Goal: Information Seeking & Learning: Learn about a topic

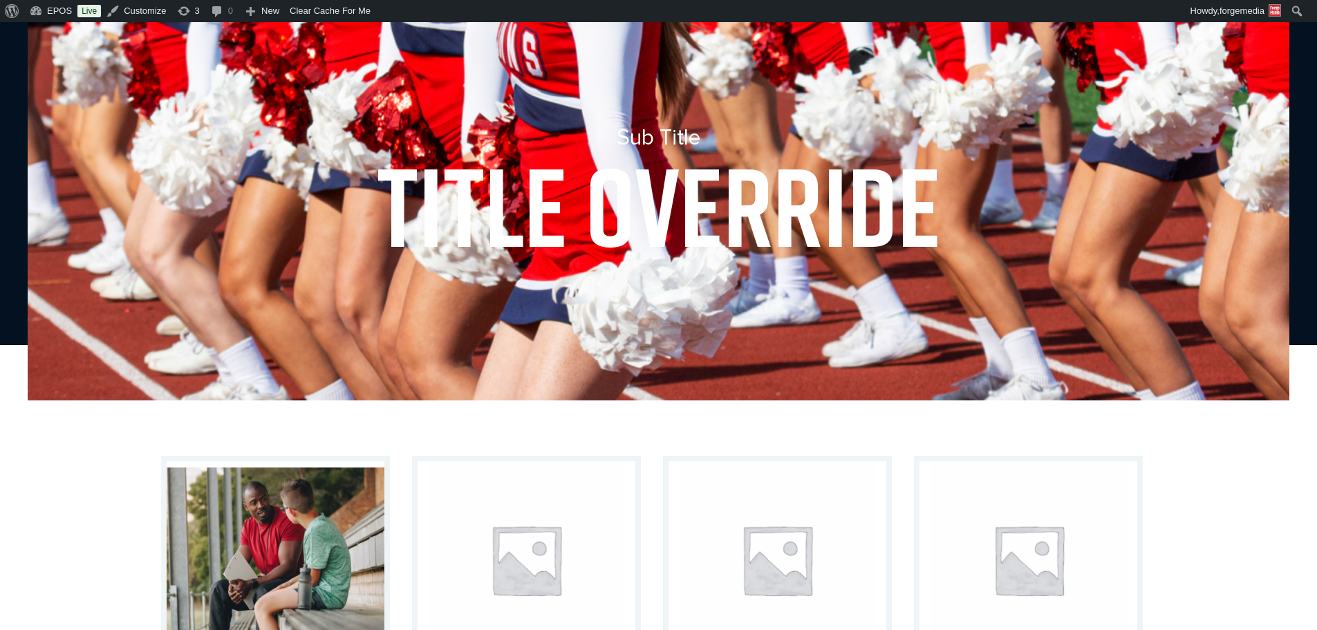
scroll to position [277, 0]
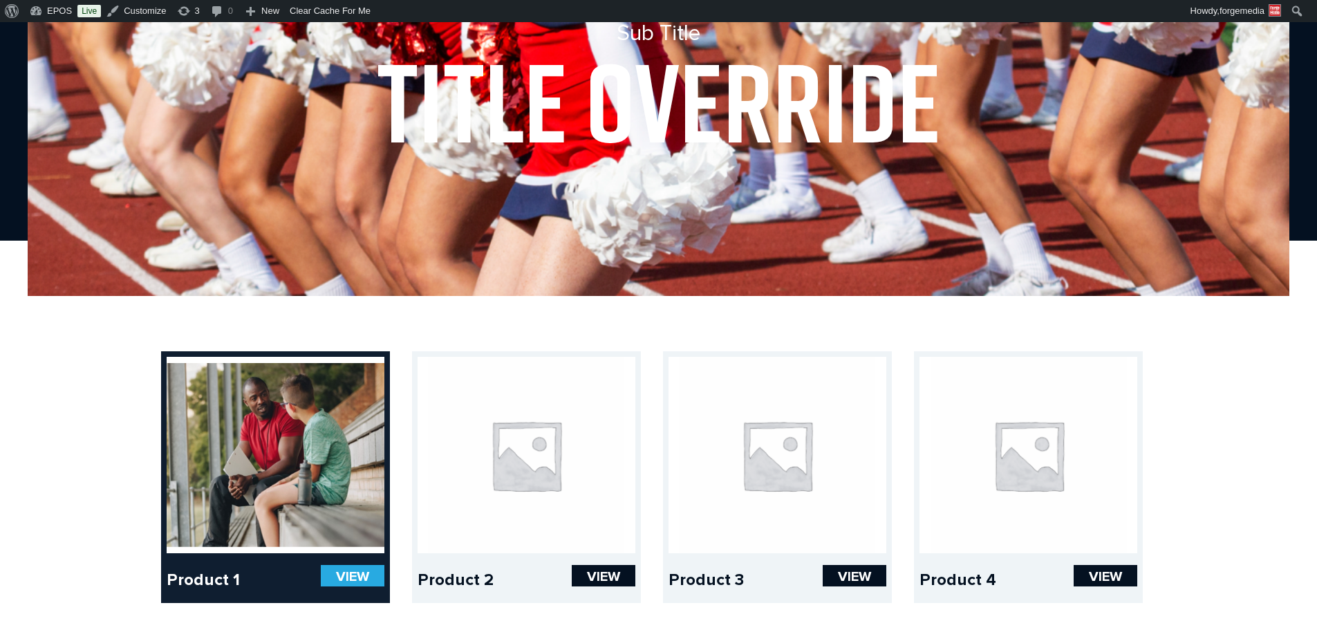
click at [263, 385] on link at bounding box center [276, 455] width 218 height 196
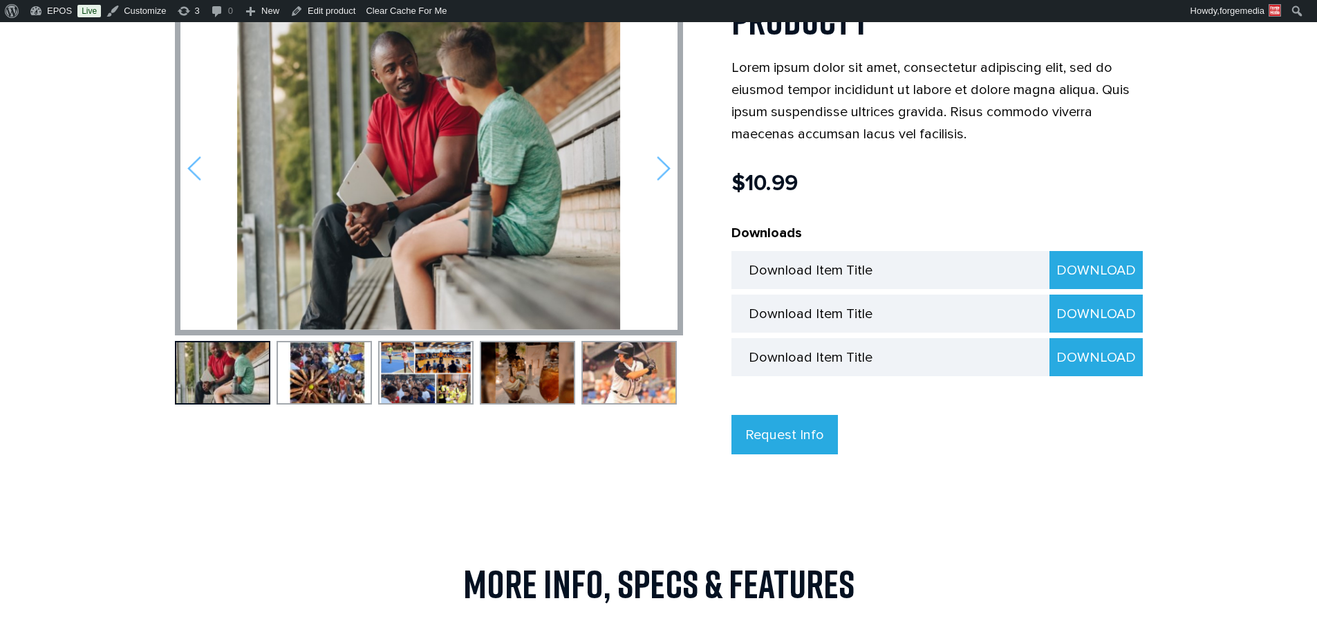
scroll to position [346, 0]
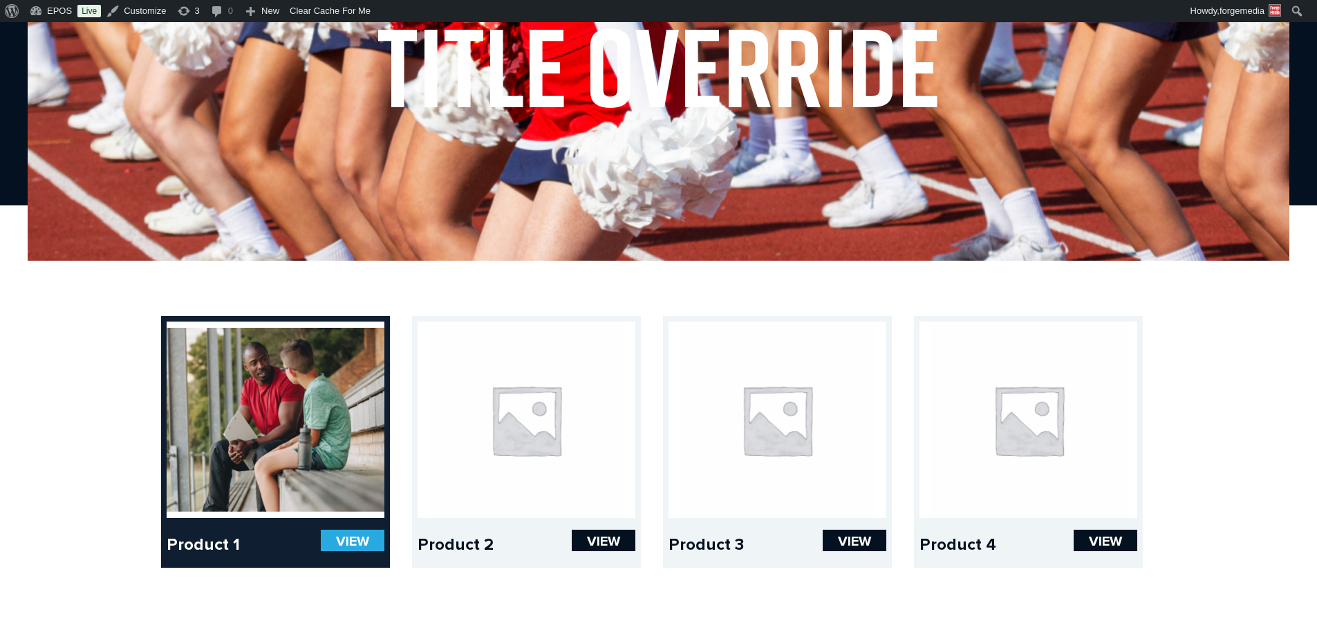
scroll to position [345, 0]
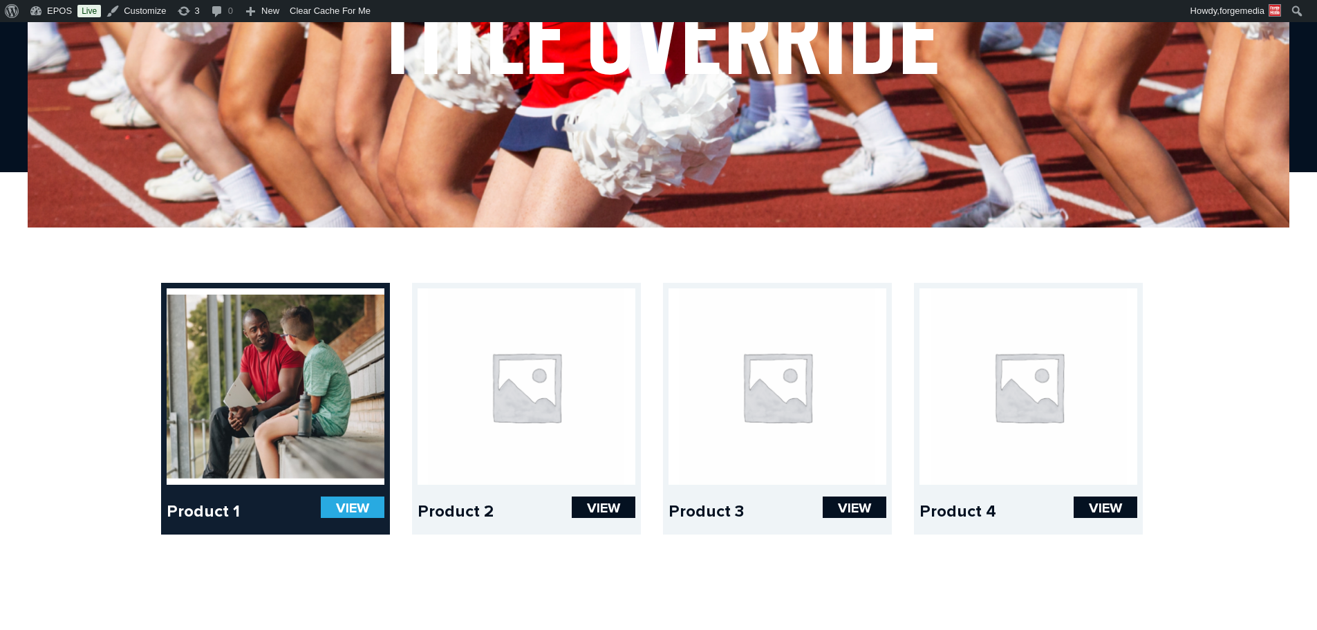
click at [315, 334] on link at bounding box center [276, 386] width 218 height 196
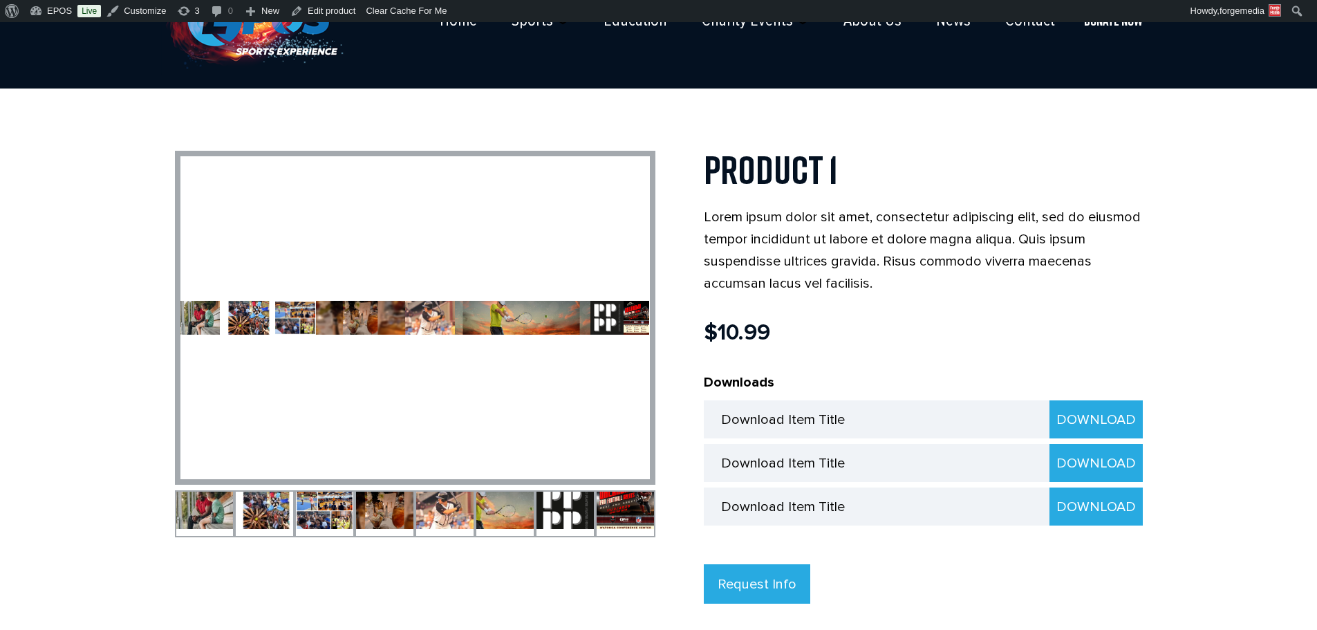
scroll to position [69, 0]
drag, startPoint x: 0, startPoint y: 0, endPoint x: 784, endPoint y: 389, distance: 875.0
click at [783, 389] on p "Downloads" at bounding box center [923, 382] width 439 height 22
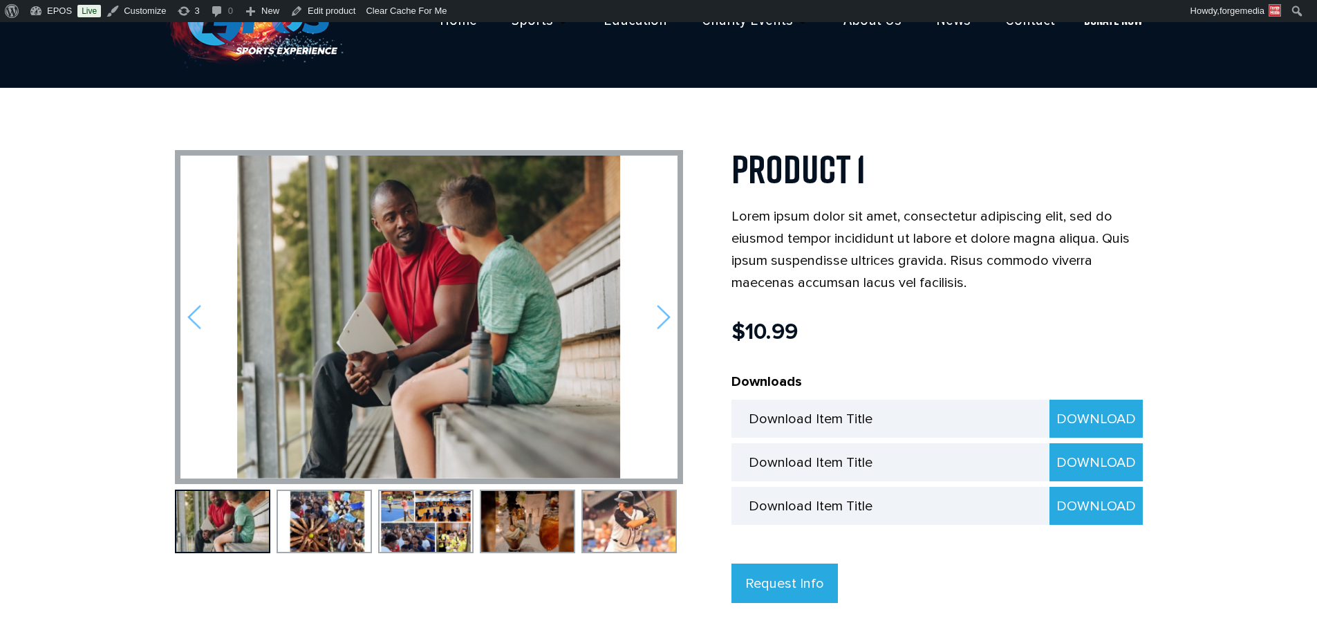
scroll to position [138, 0]
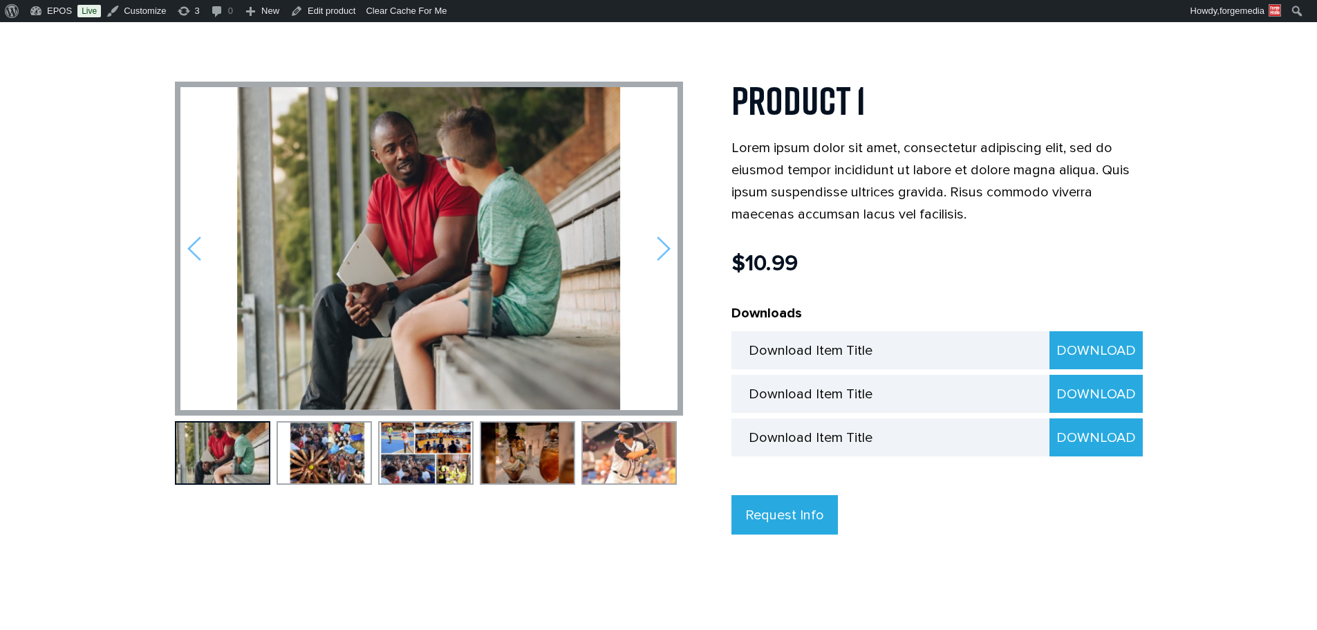
click at [98, 227] on body "☰ Home Sports Football Baseball Basketball Wrestling Softball Soccer Golf Tenni…" at bounding box center [658, 629] width 1317 height 1491
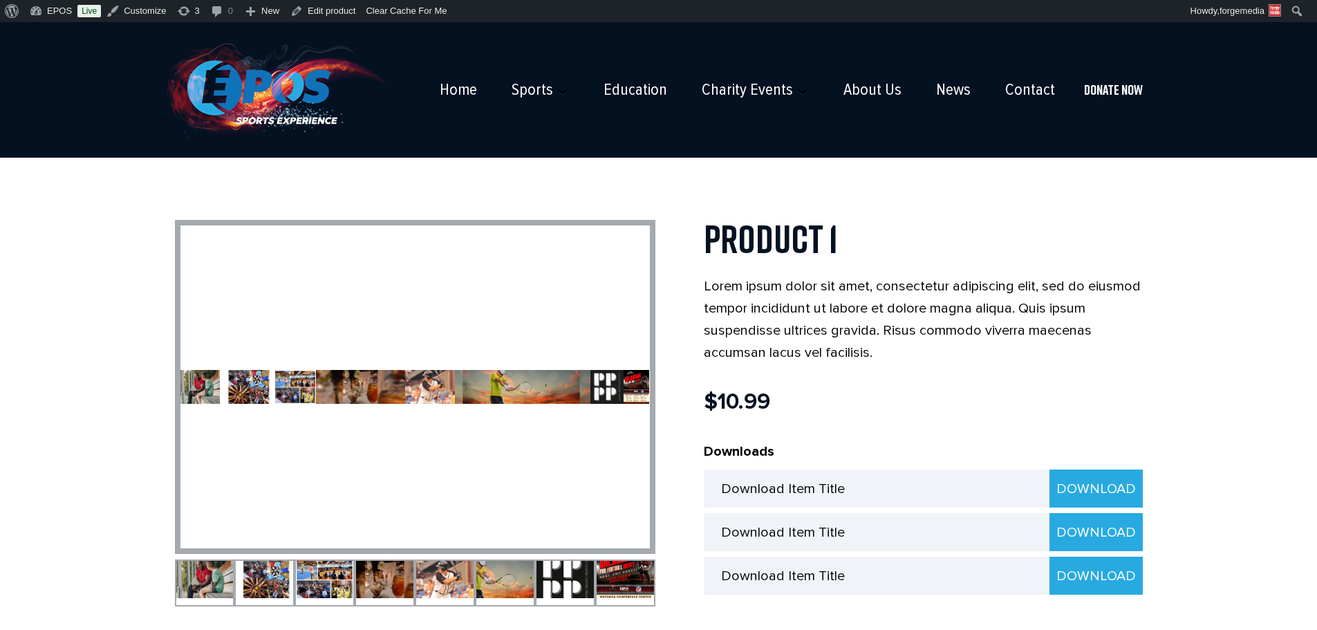
scroll to position [138, 0]
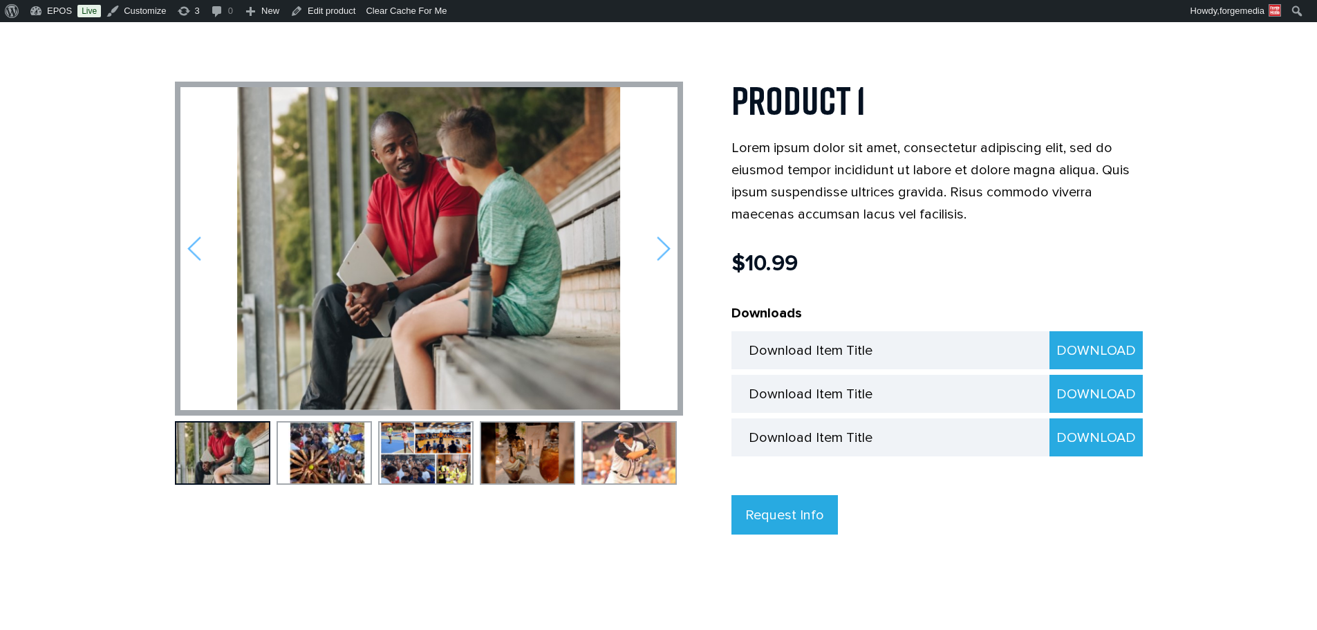
click at [214, 252] on div at bounding box center [428, 248] width 497 height 323
drag, startPoint x: 199, startPoint y: 241, endPoint x: 221, endPoint y: 265, distance: 32.3
click at [212, 262] on div at bounding box center [428, 248] width 497 height 323
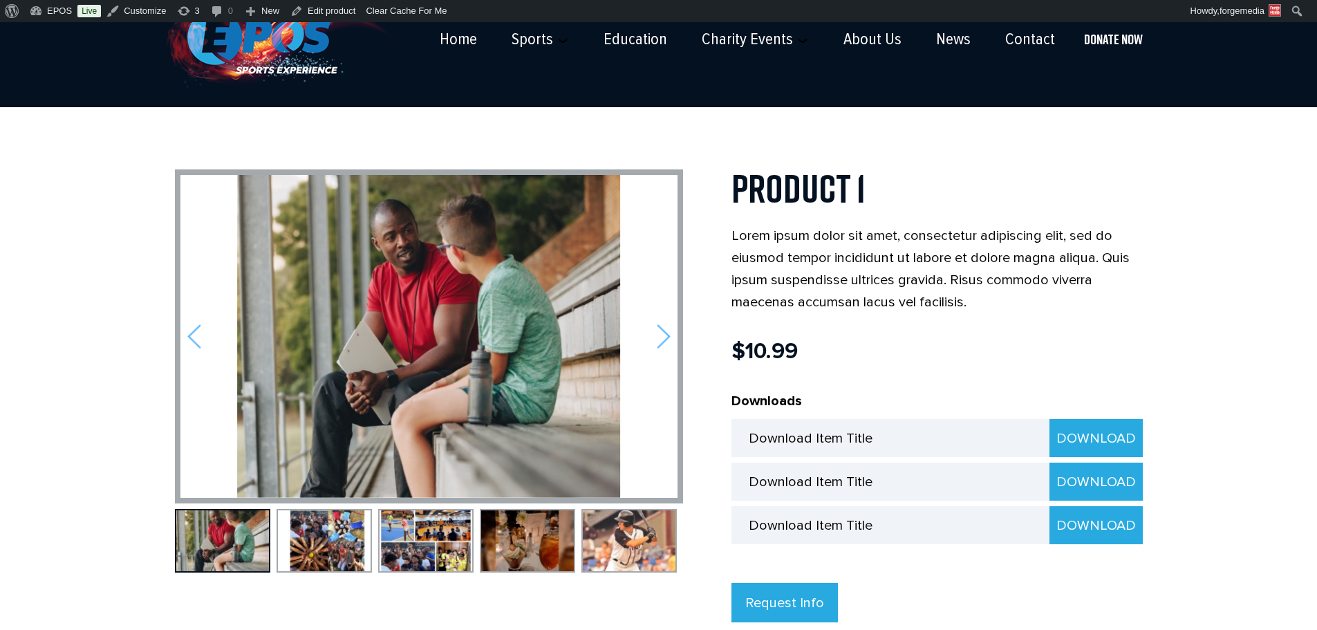
scroll to position [0, 0]
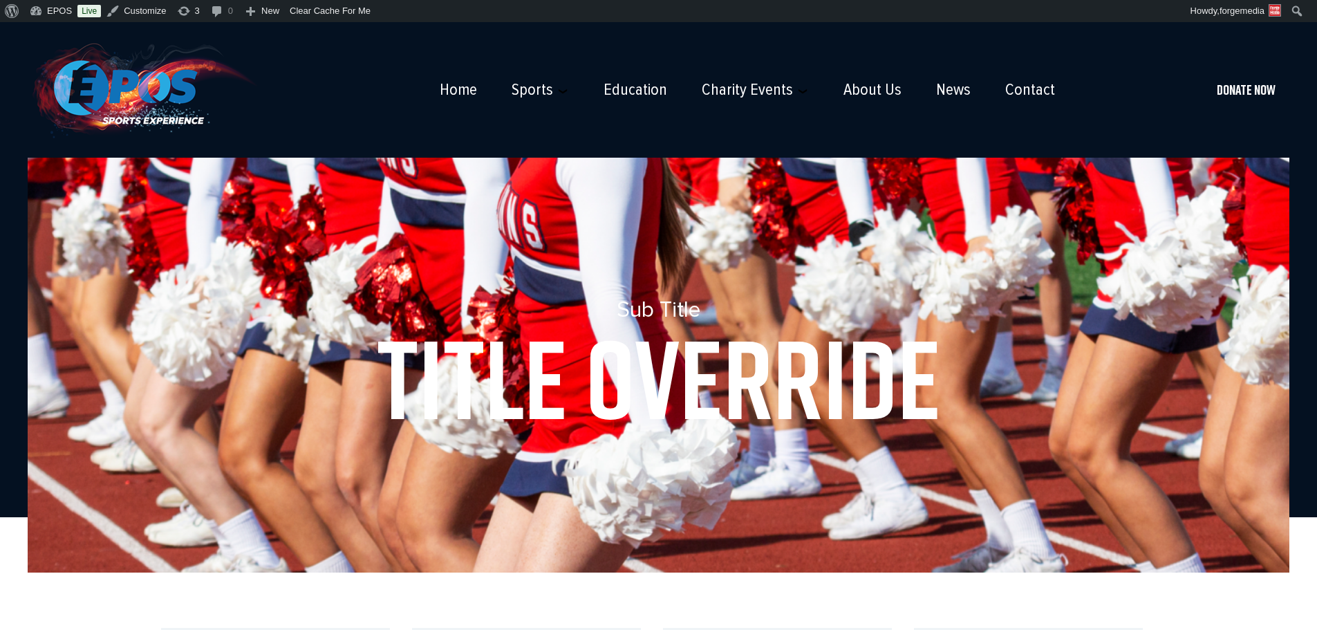
scroll to position [345, 0]
